Goal: Transaction & Acquisition: Purchase product/service

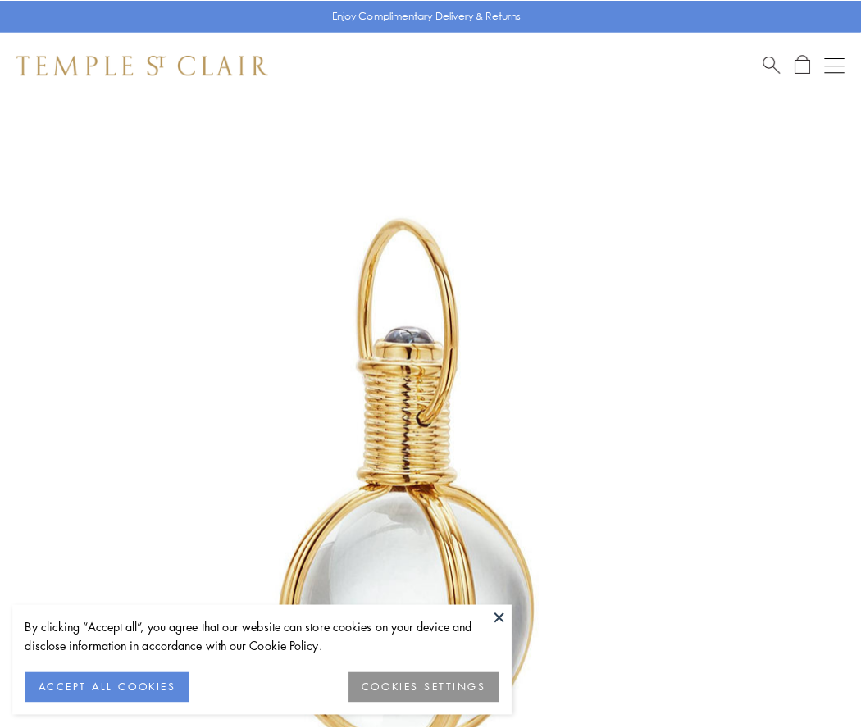
scroll to position [428, 0]
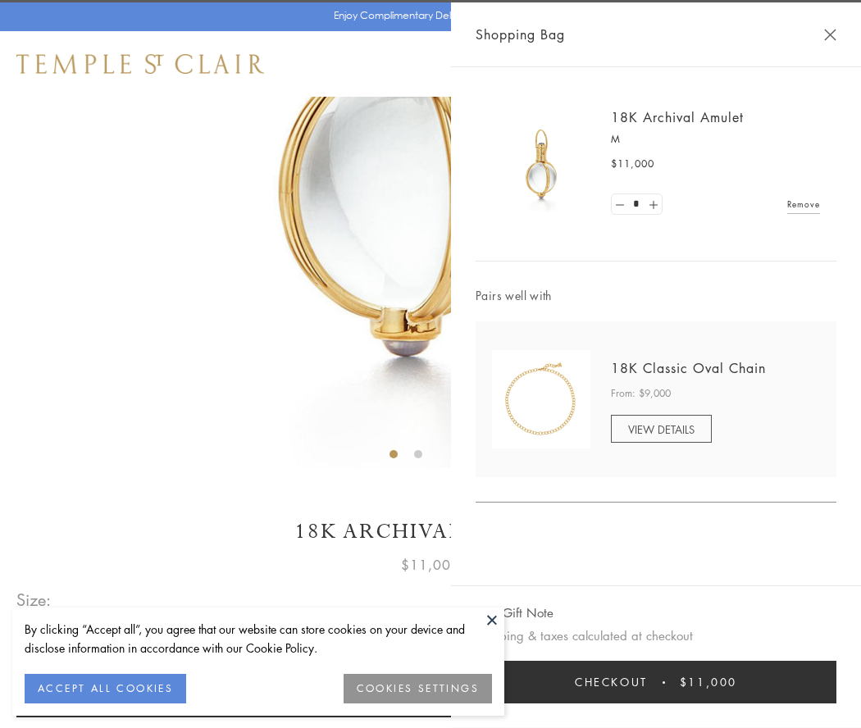
click at [656, 682] on button "Checkout $11,000" at bounding box center [656, 682] width 361 height 43
